Goal: Information Seeking & Learning: Learn about a topic

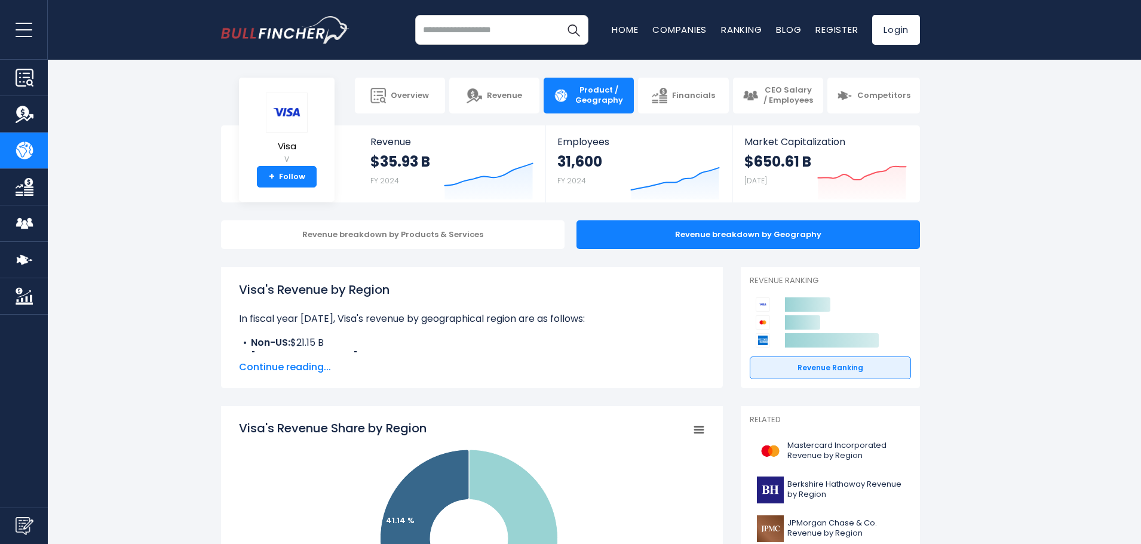
drag, startPoint x: 310, startPoint y: 369, endPoint x: 305, endPoint y: 378, distance: 10.2
click at [310, 369] on span "Continue reading..." at bounding box center [472, 367] width 466 height 14
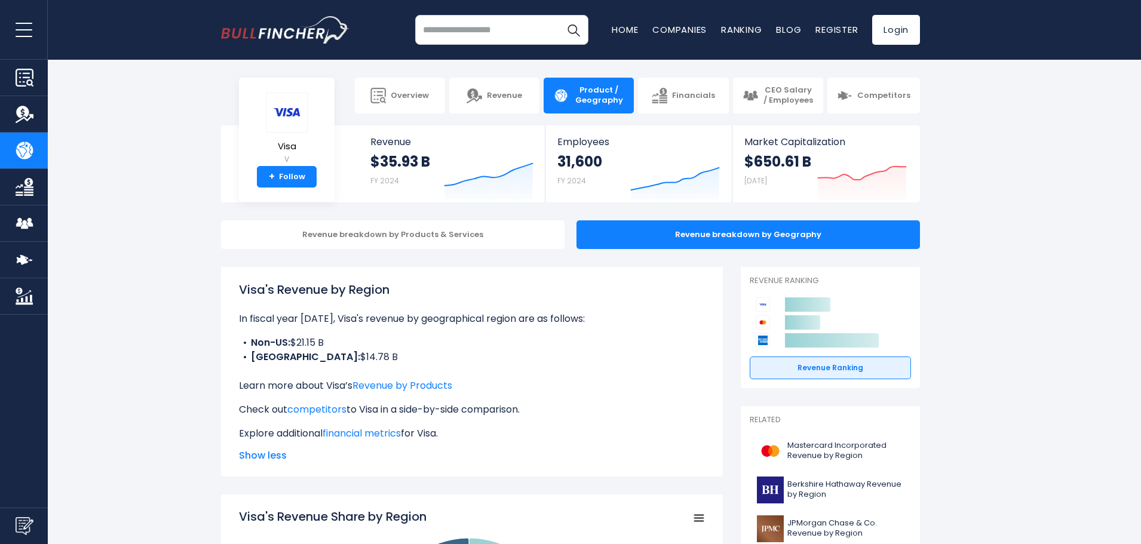
click at [305, 378] on div "Visa's Revenue by Region In fiscal year 2024, Visa's revenue by geographical re…" at bounding box center [472, 361] width 466 height 160
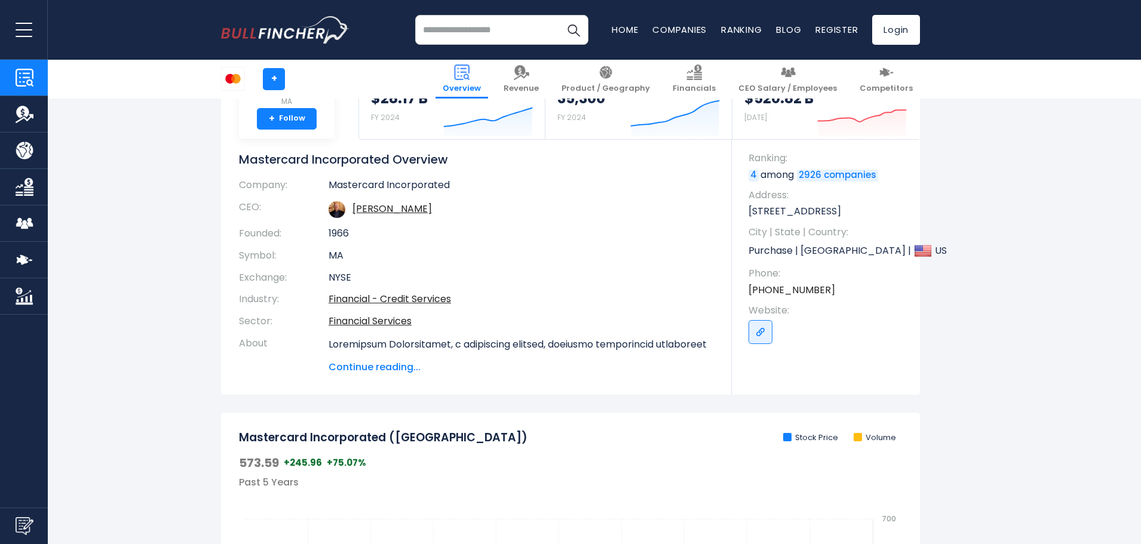
scroll to position [120, 0]
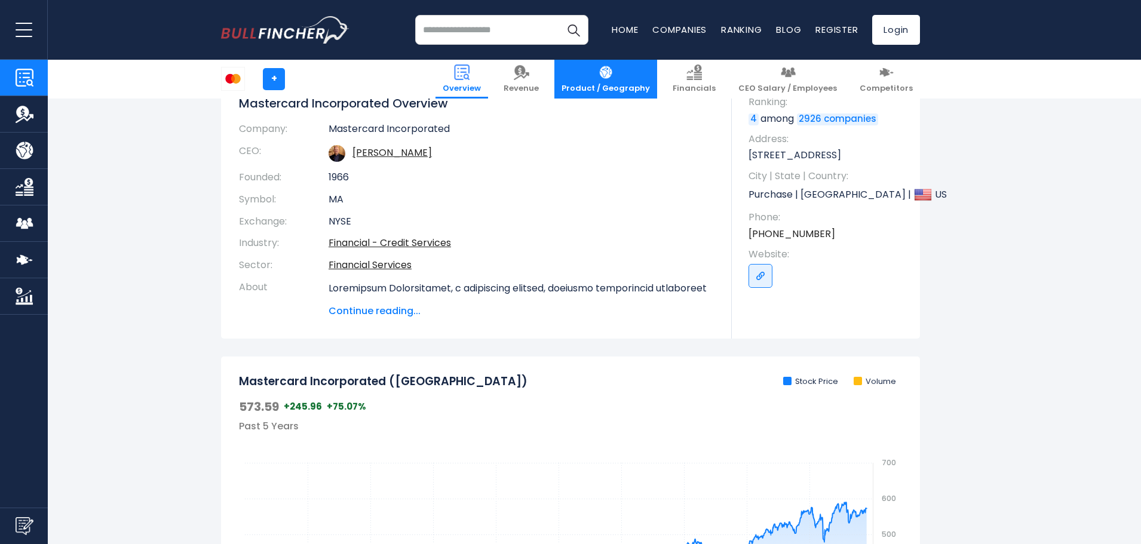
click at [633, 81] on link "Product / Geography" at bounding box center [606, 79] width 103 height 39
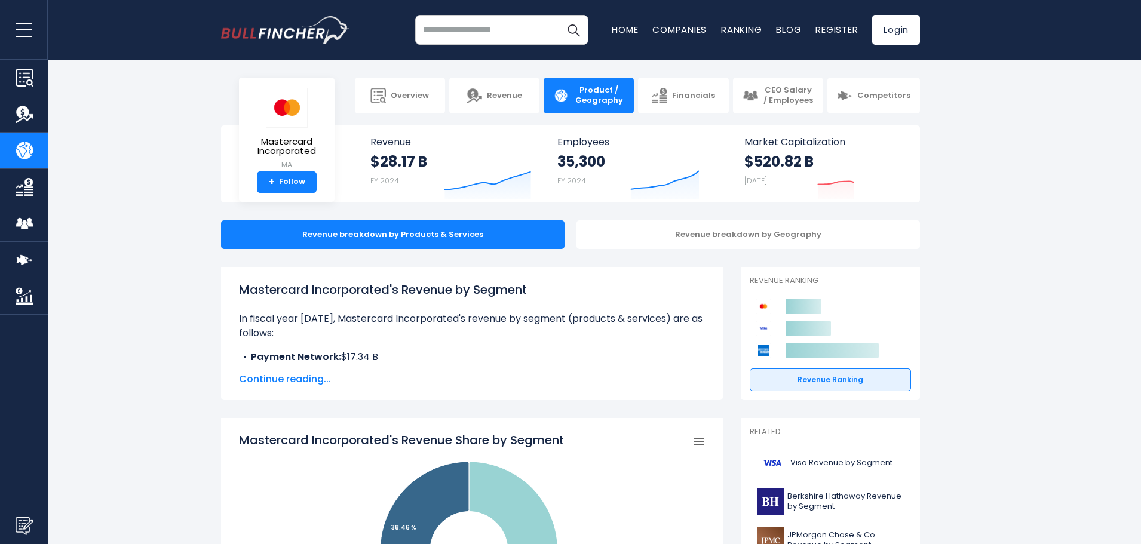
click at [277, 375] on span "Continue reading..." at bounding box center [472, 379] width 466 height 14
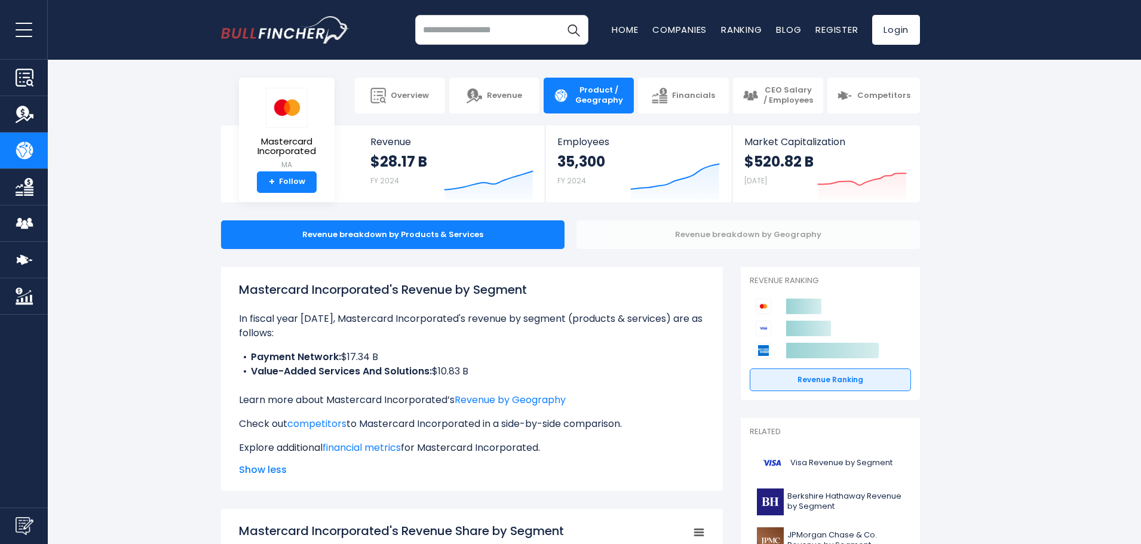
click at [666, 241] on div "Revenue breakdown by Geography" at bounding box center [749, 235] width 344 height 29
click at [669, 238] on div "Revenue breakdown by Geography" at bounding box center [749, 235] width 344 height 29
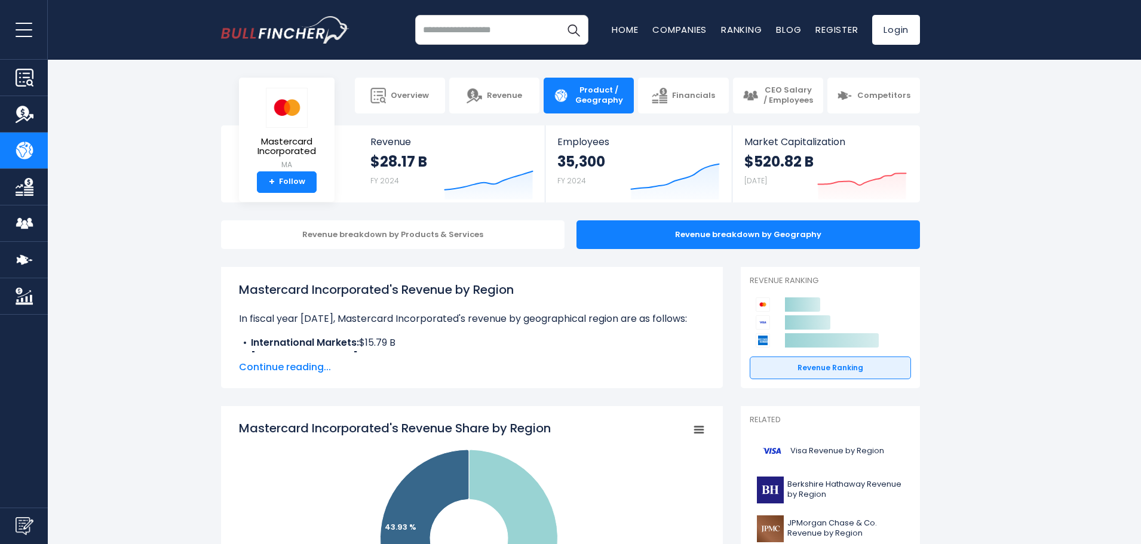
click at [276, 369] on span "Continue reading..." at bounding box center [472, 367] width 466 height 14
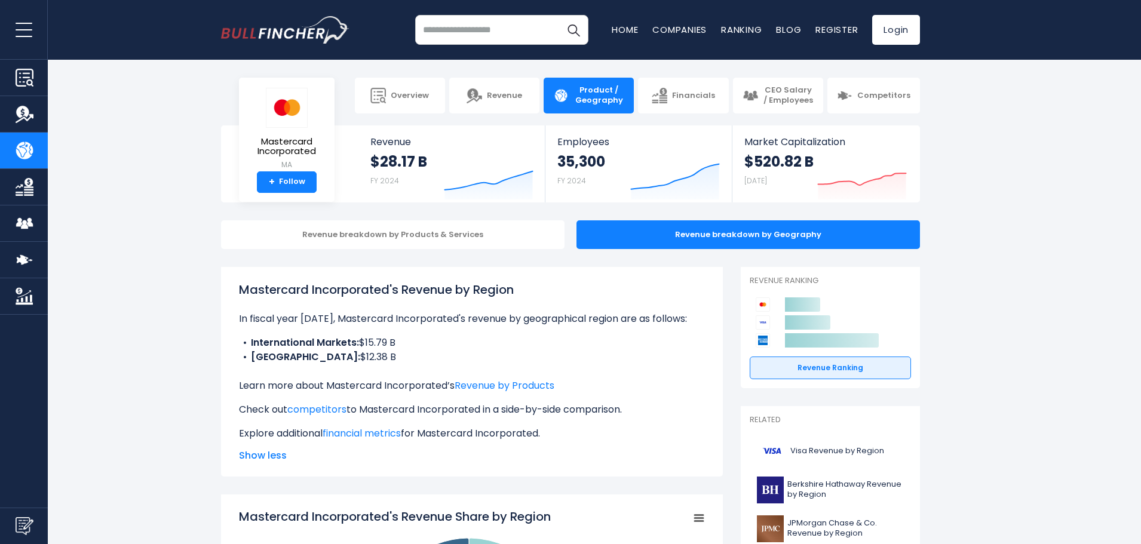
click at [10, 500] on div "Overview Revenue Product / Geography Financials" at bounding box center [24, 272] width 48 height 544
